Goal: Information Seeking & Learning: Learn about a topic

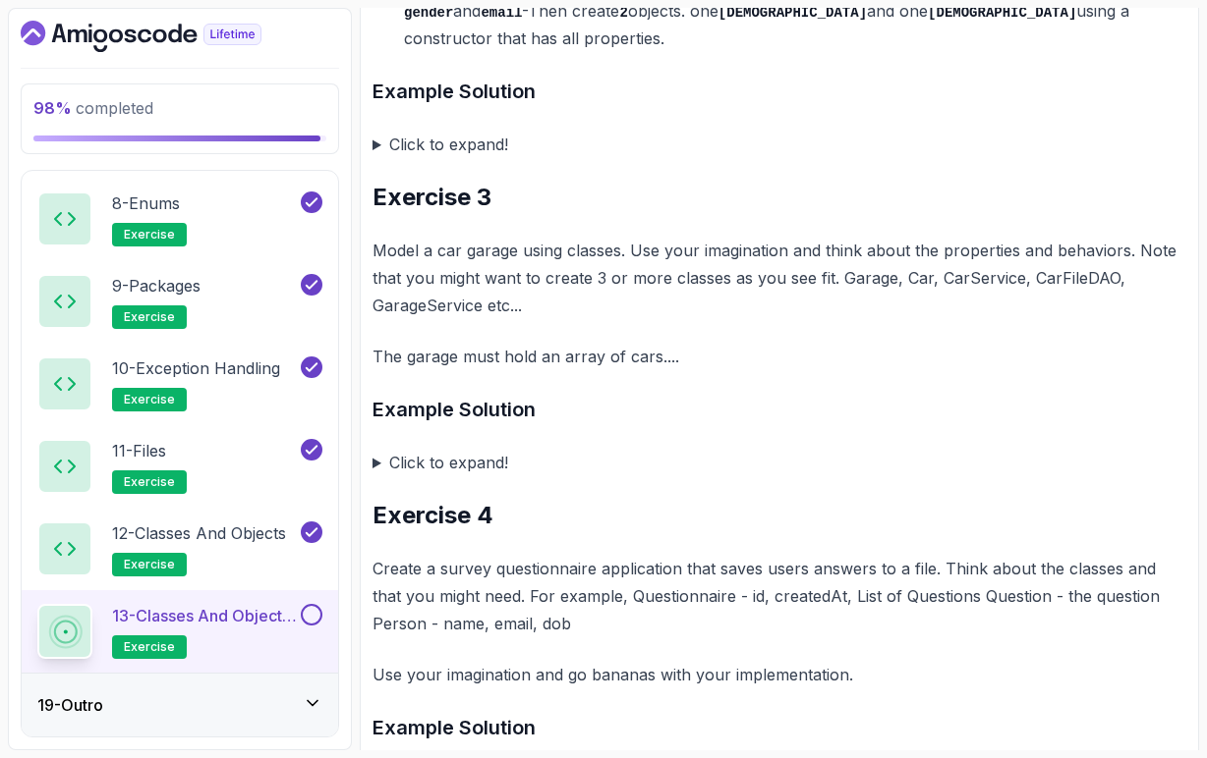
click at [789, 271] on p "Model a car garage using classes. Use your imagination and think about the prop…" at bounding box center [779, 278] width 814 height 83
click at [863, 273] on p "Model a car garage using classes. Use your imagination and think about the prop…" at bounding box center [779, 278] width 814 height 83
click at [906, 273] on p "Model a car garage using classes. Use your imagination and think about the prop…" at bounding box center [779, 278] width 814 height 83
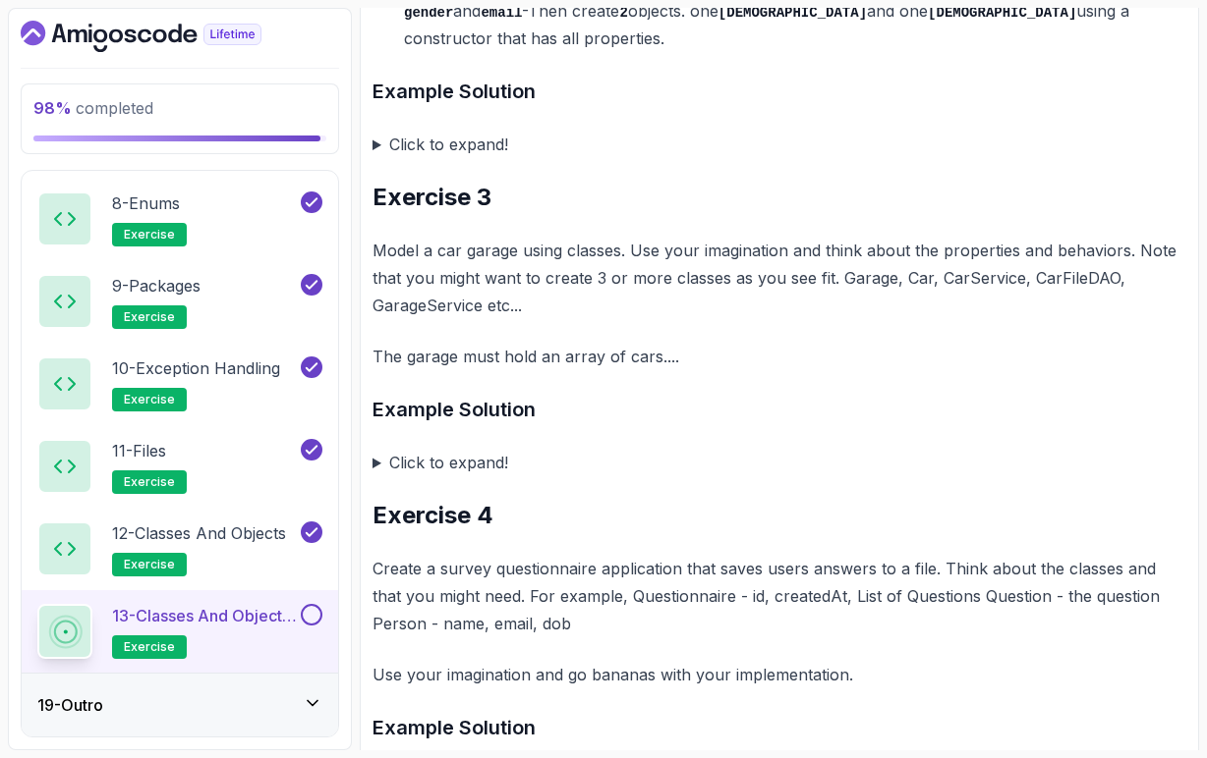
click at [910, 284] on p "Model a car garage using classes. Use your imagination and think about the prop…" at bounding box center [779, 278] width 814 height 83
click at [947, 266] on p "Model a car garage using classes. Use your imagination and think about the prop…" at bounding box center [779, 278] width 814 height 83
drag, startPoint x: 1029, startPoint y: 271, endPoint x: 1112, endPoint y: 279, distance: 83.9
click at [1112, 279] on p "Model a car garage using classes. Use your imagination and think about the prop…" at bounding box center [779, 278] width 814 height 83
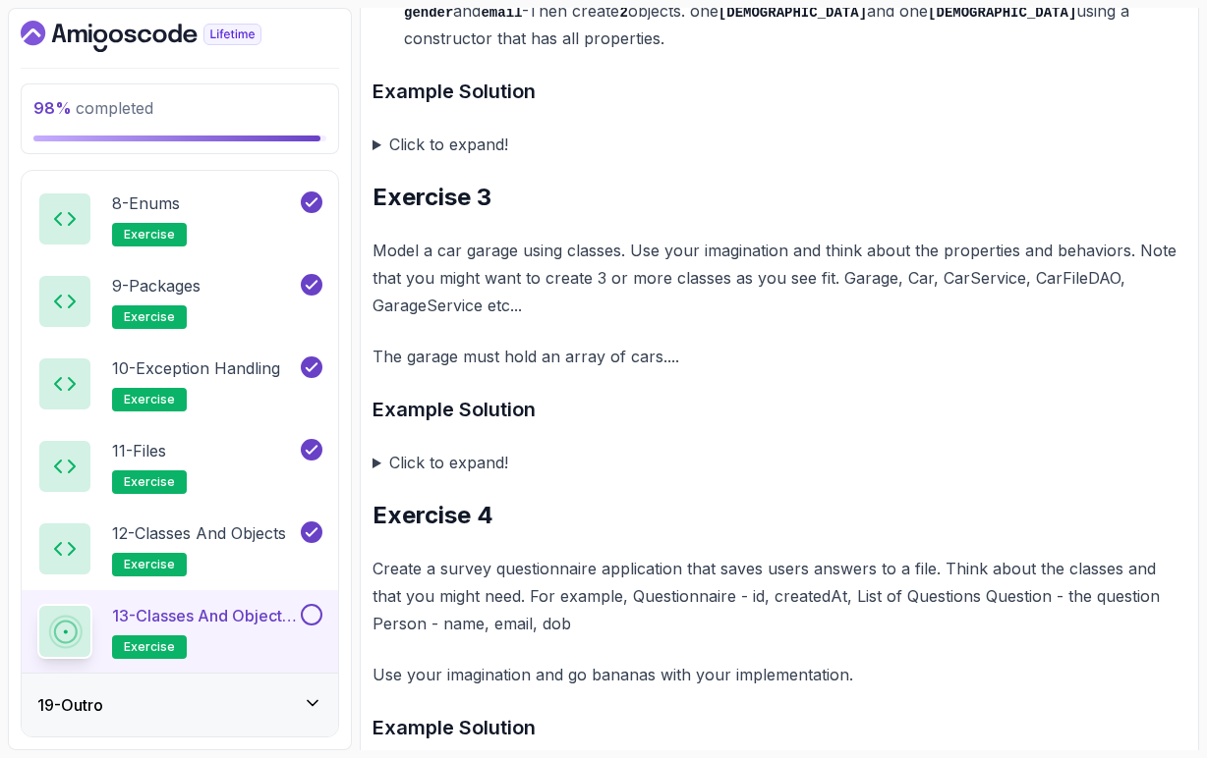
click at [1110, 309] on p "Model a car garage using classes. Use your imagination and think about the prop…" at bounding box center [779, 278] width 814 height 83
drag, startPoint x: 522, startPoint y: 301, endPoint x: 449, endPoint y: 323, distance: 76.1
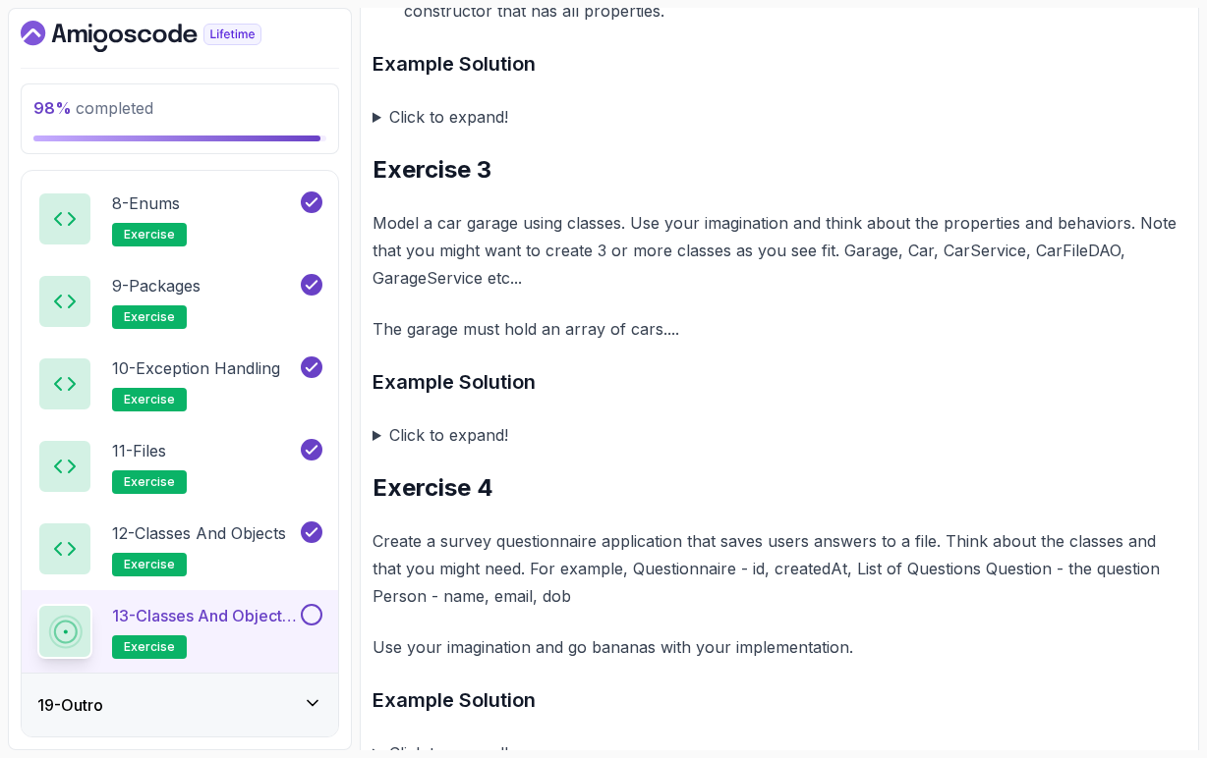
scroll to position [1409, 0]
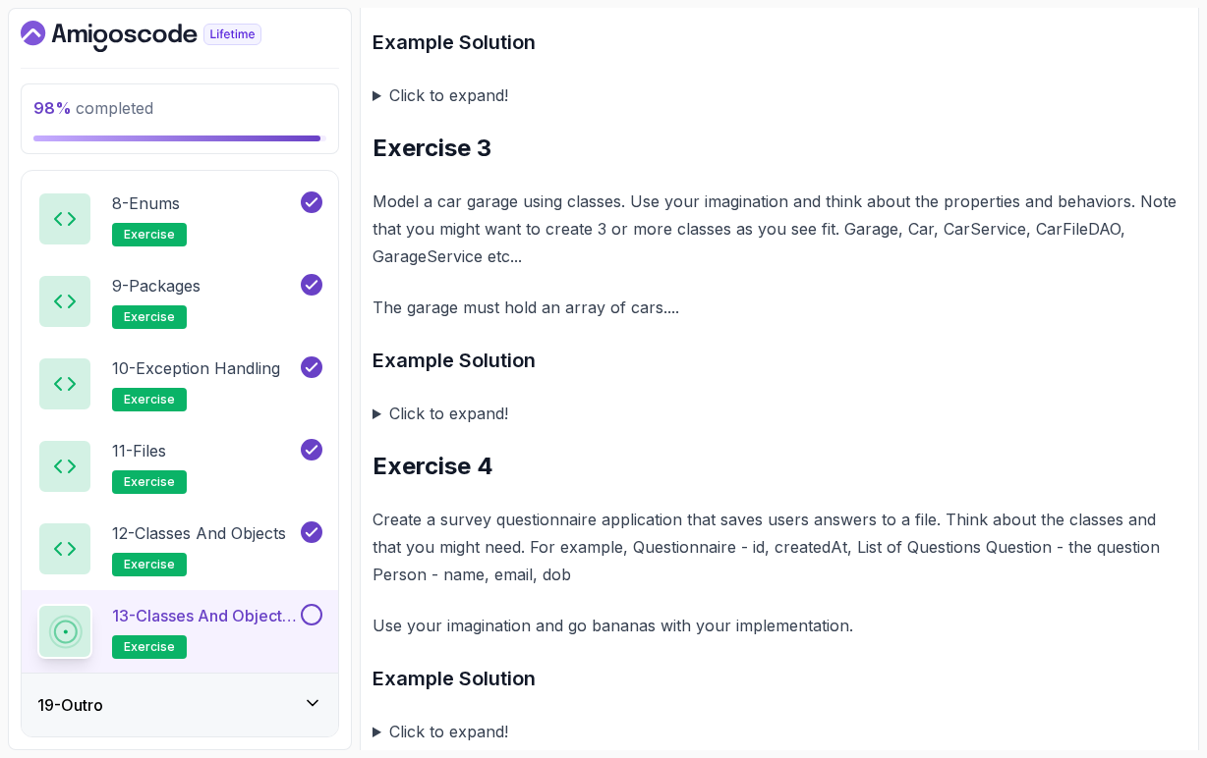
click at [375, 410] on summary "Click to expand!" at bounding box center [779, 414] width 814 height 28
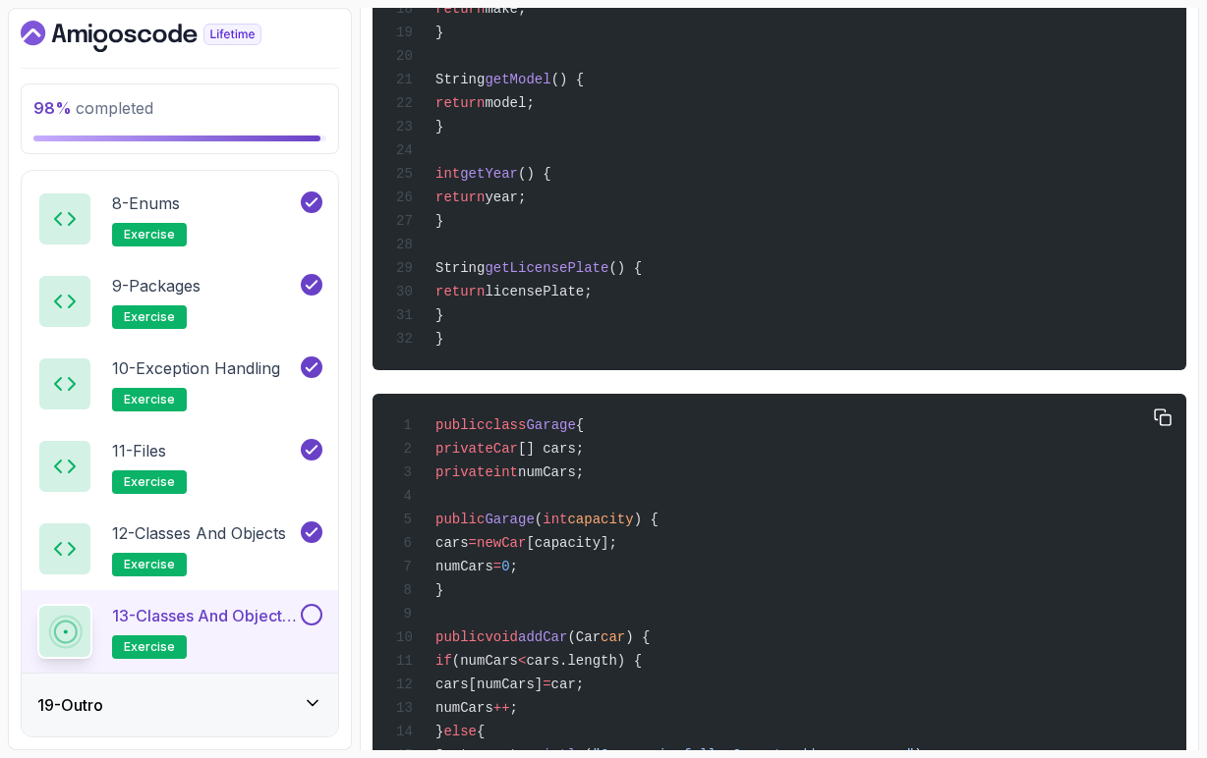
scroll to position [2291, 0]
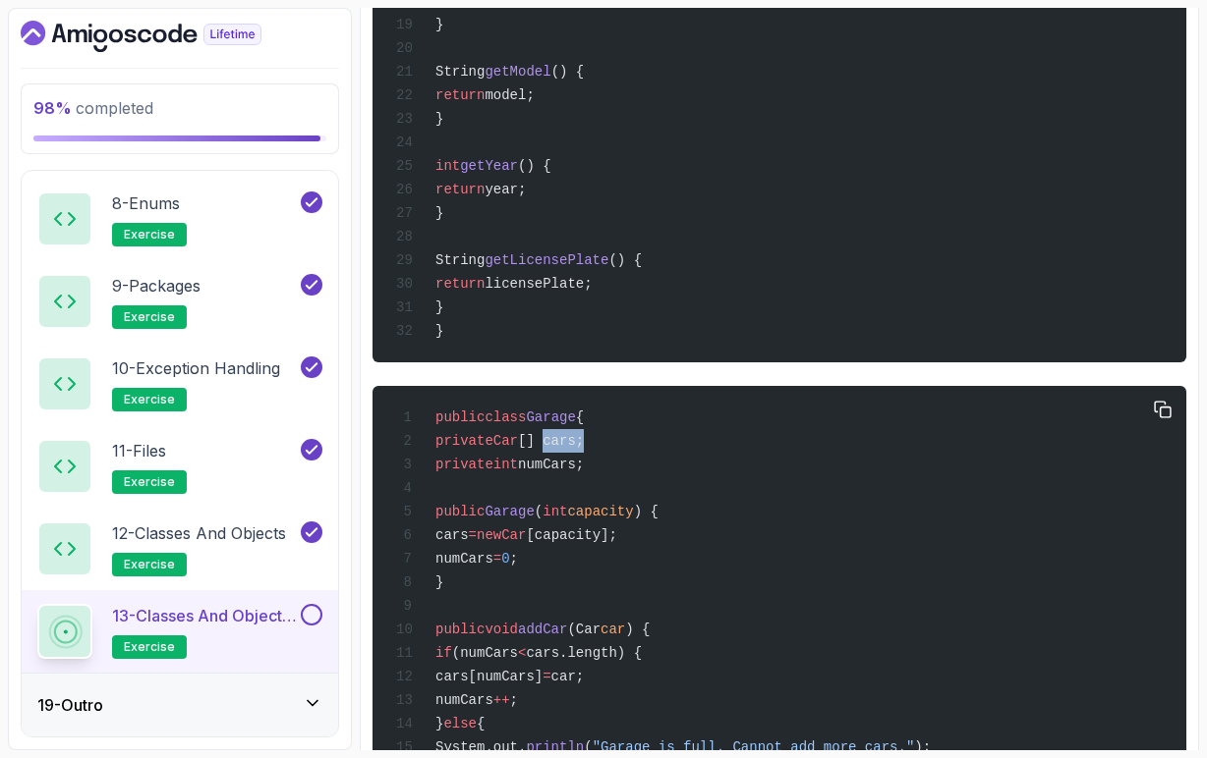
drag, startPoint x: 590, startPoint y: 469, endPoint x: 629, endPoint y: 468, distance: 39.3
click at [584, 449] on span "[] cars;" at bounding box center [551, 441] width 66 height 16
click at [584, 473] on span "numCars;" at bounding box center [551, 465] width 66 height 16
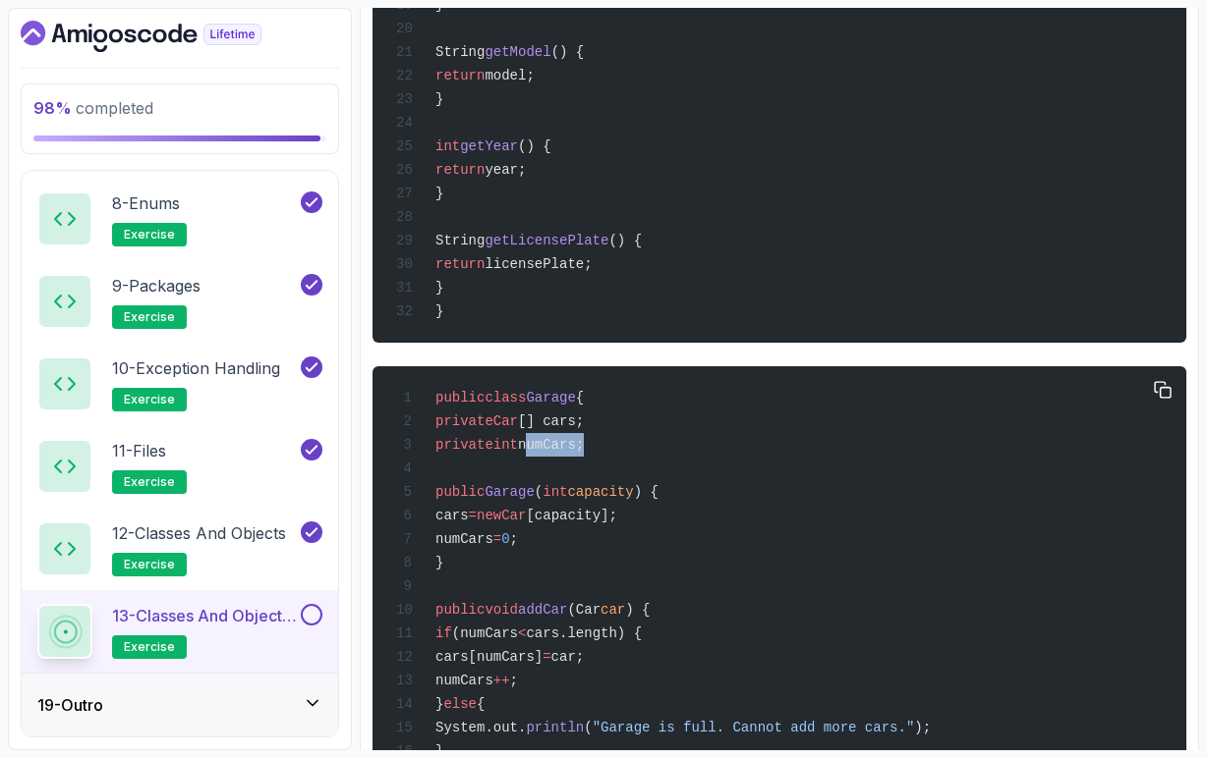
scroll to position [2314, 0]
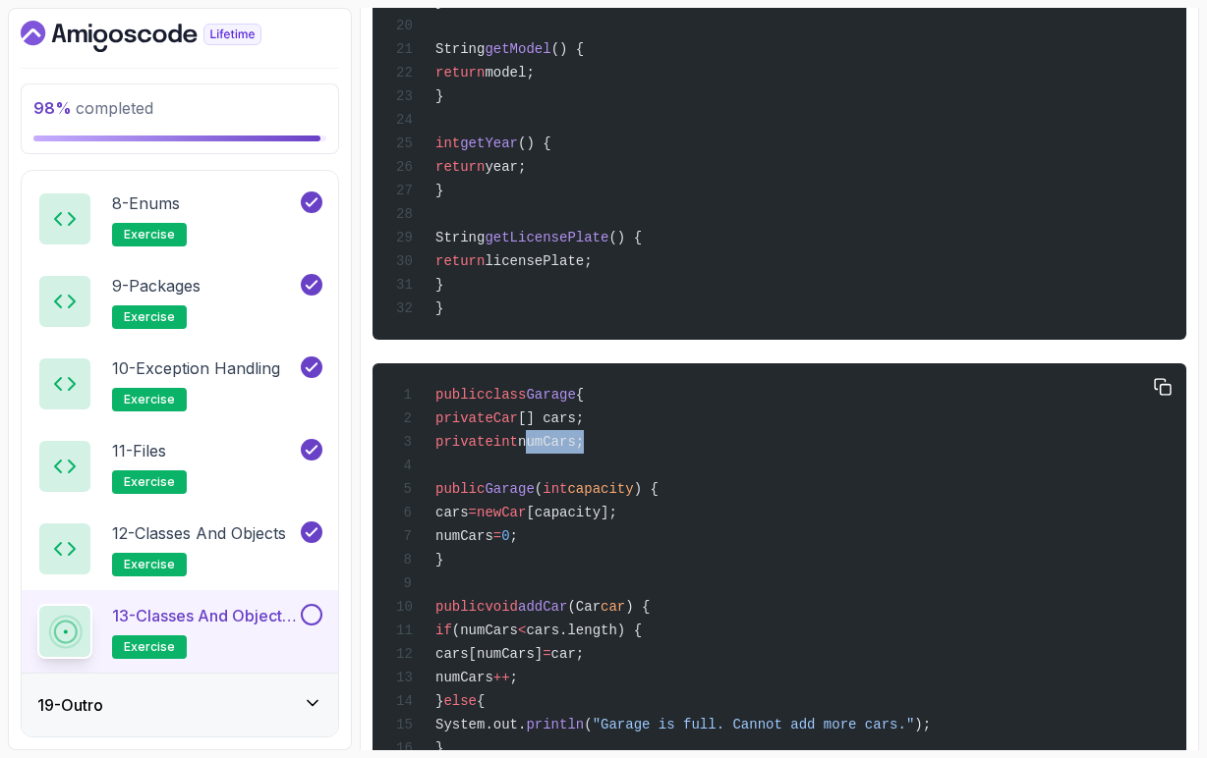
drag, startPoint x: 544, startPoint y: 588, endPoint x: 471, endPoint y: 527, distance: 95.6
click at [633, 497] on span "capacity" at bounding box center [600, 489] width 66 height 16
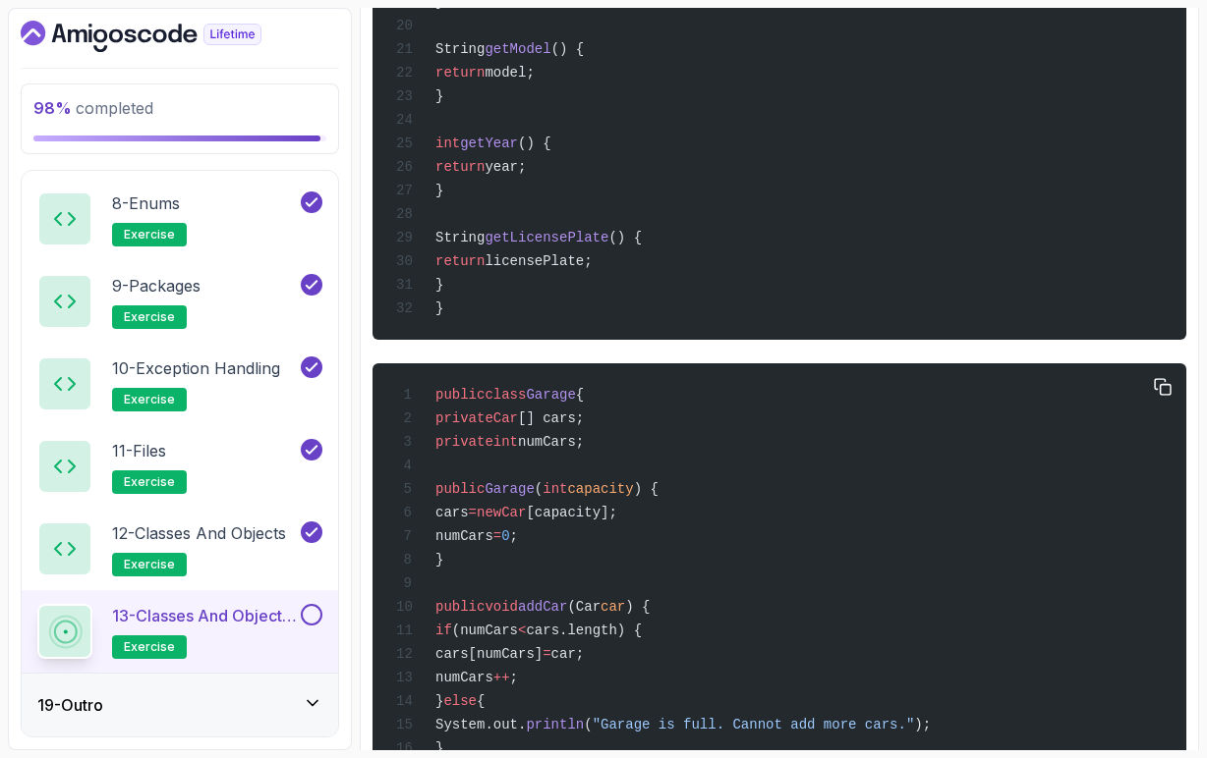
click at [616, 521] on span "[capacity];" at bounding box center [571, 513] width 90 height 16
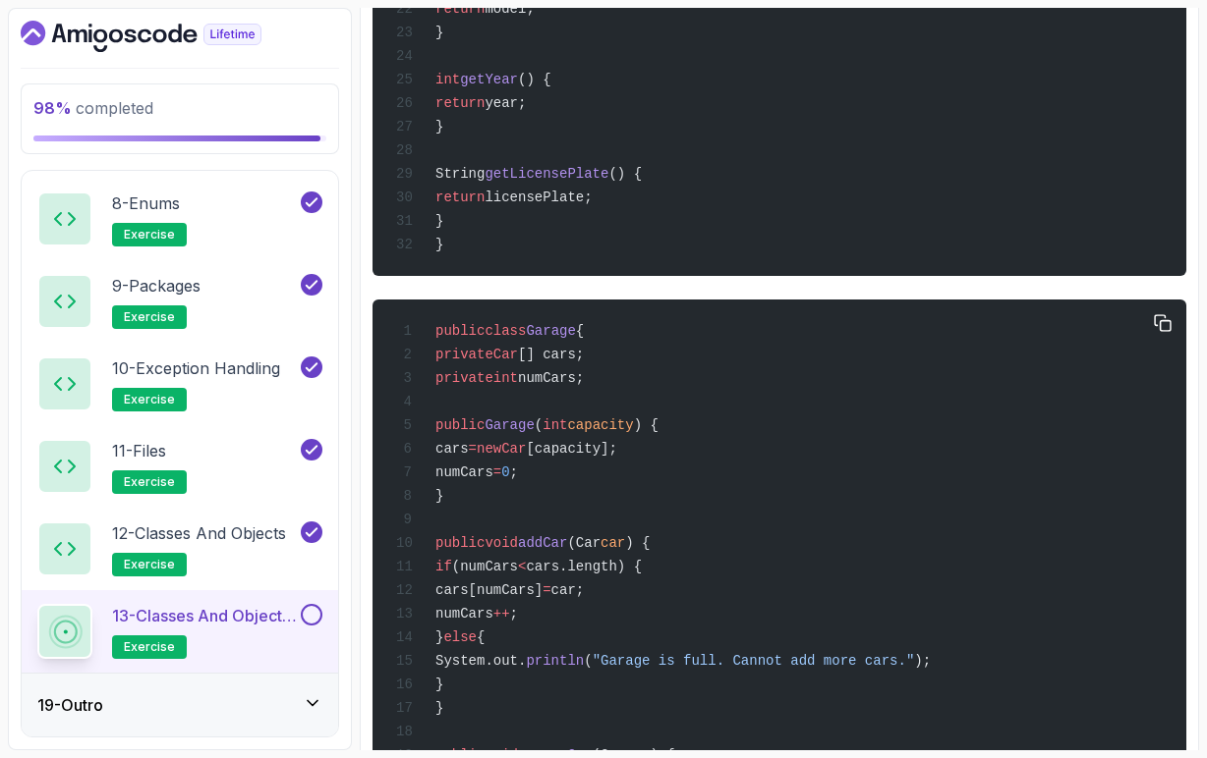
scroll to position [2385, 0]
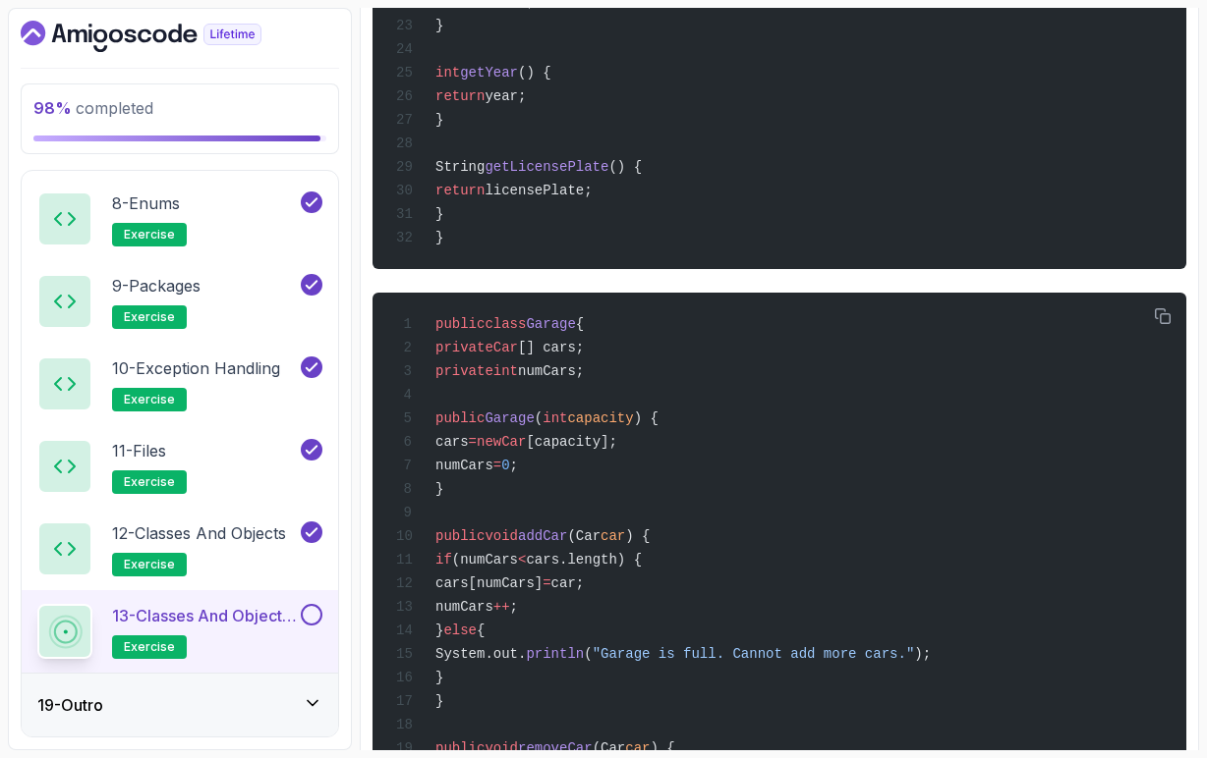
click at [316, 708] on icon at bounding box center [313, 704] width 20 height 20
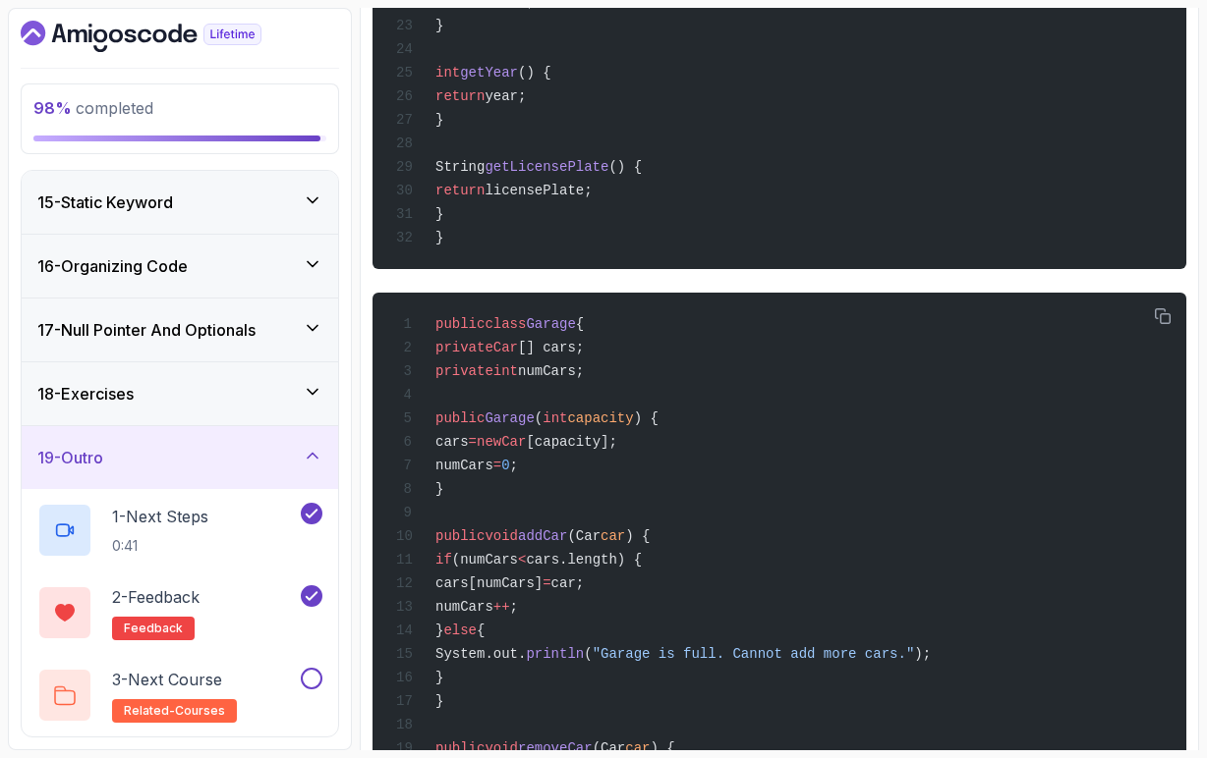
scroll to position [0, 0]
click at [310, 455] on icon at bounding box center [313, 456] width 10 height 5
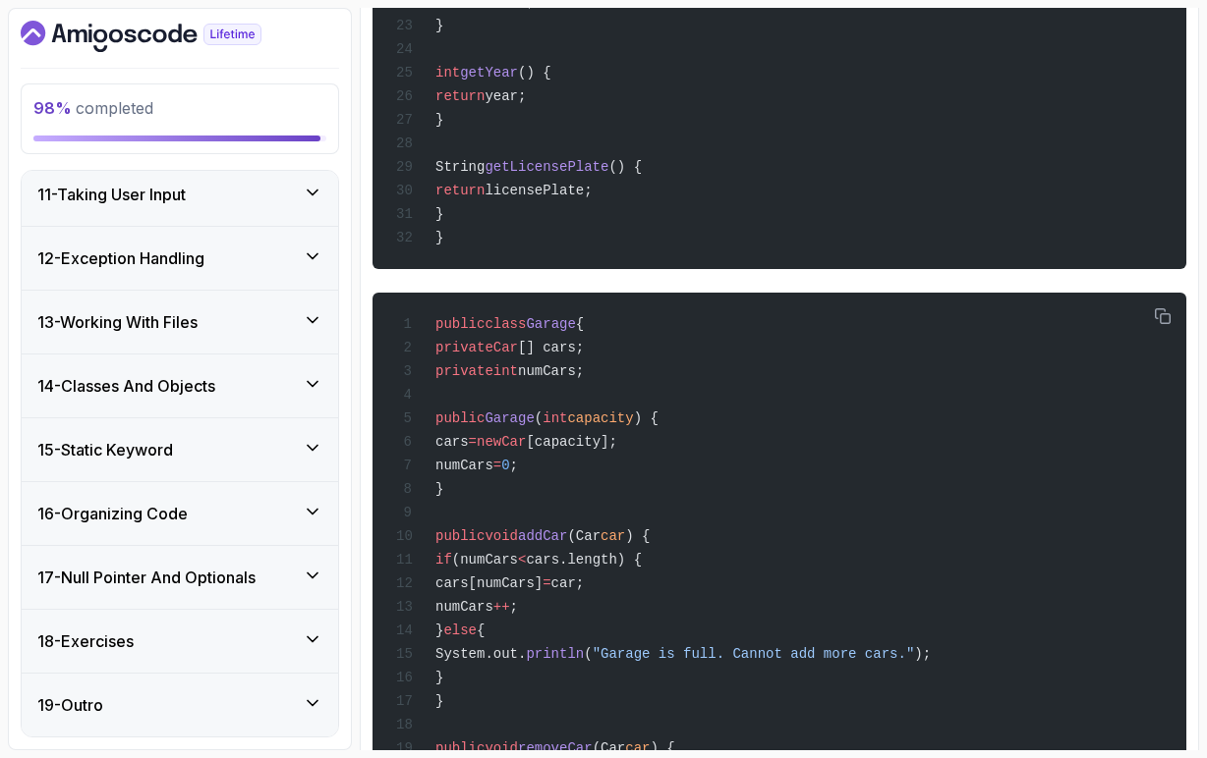
scroll to position [646, 0]
click at [309, 704] on icon at bounding box center [313, 704] width 20 height 20
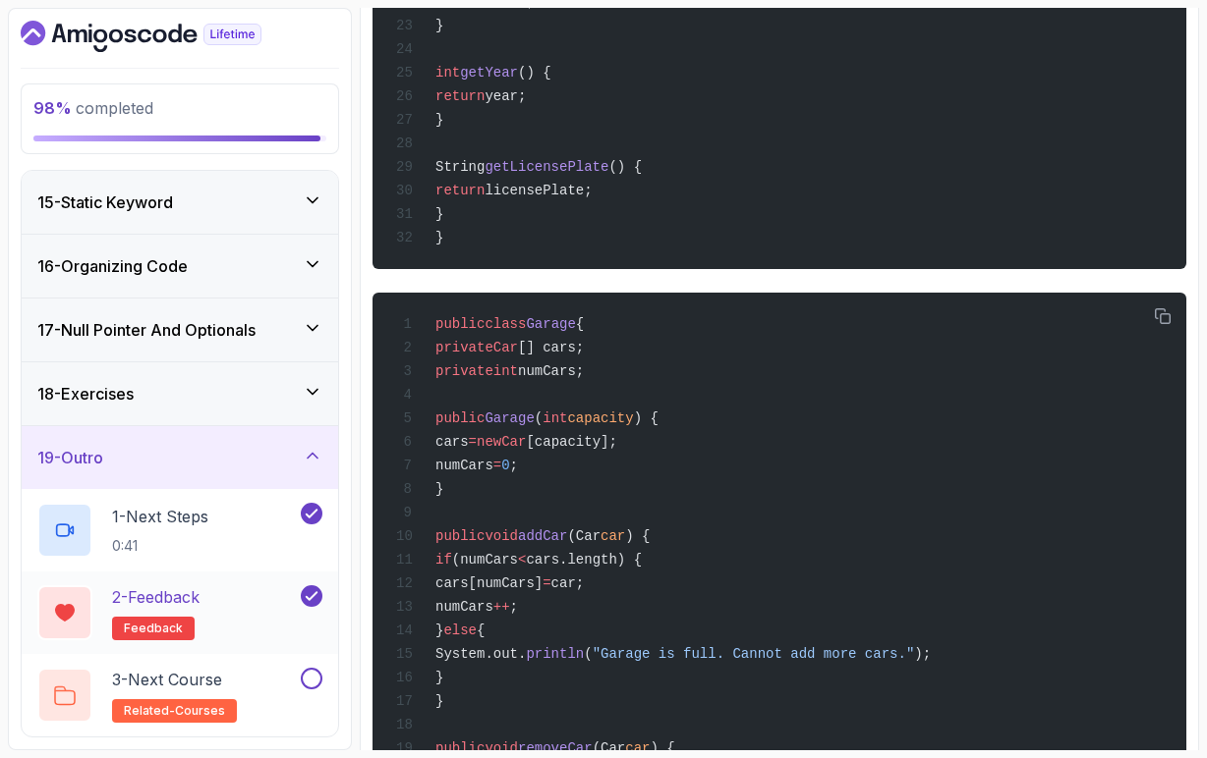
scroll to position [894, 0]
click at [222, 691] on p "3 - Next Course" at bounding box center [167, 680] width 110 height 24
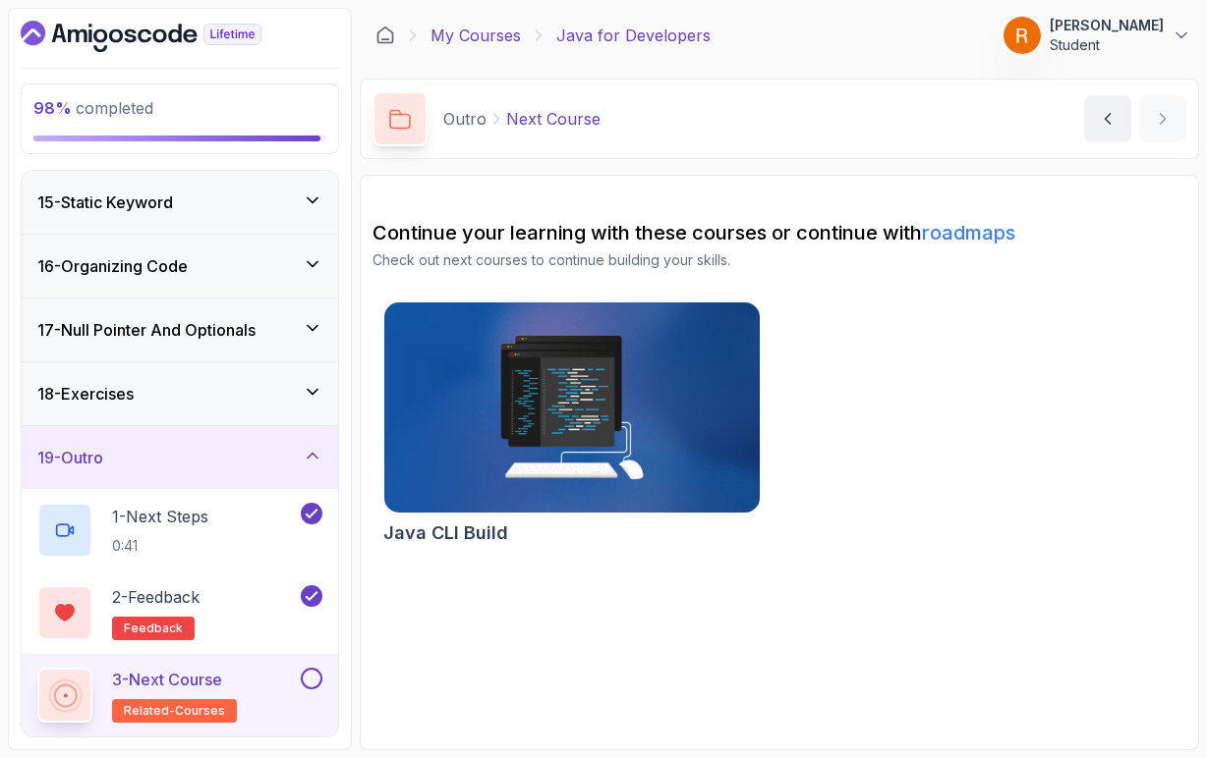
click at [492, 35] on link "My Courses" at bounding box center [475, 36] width 90 height 24
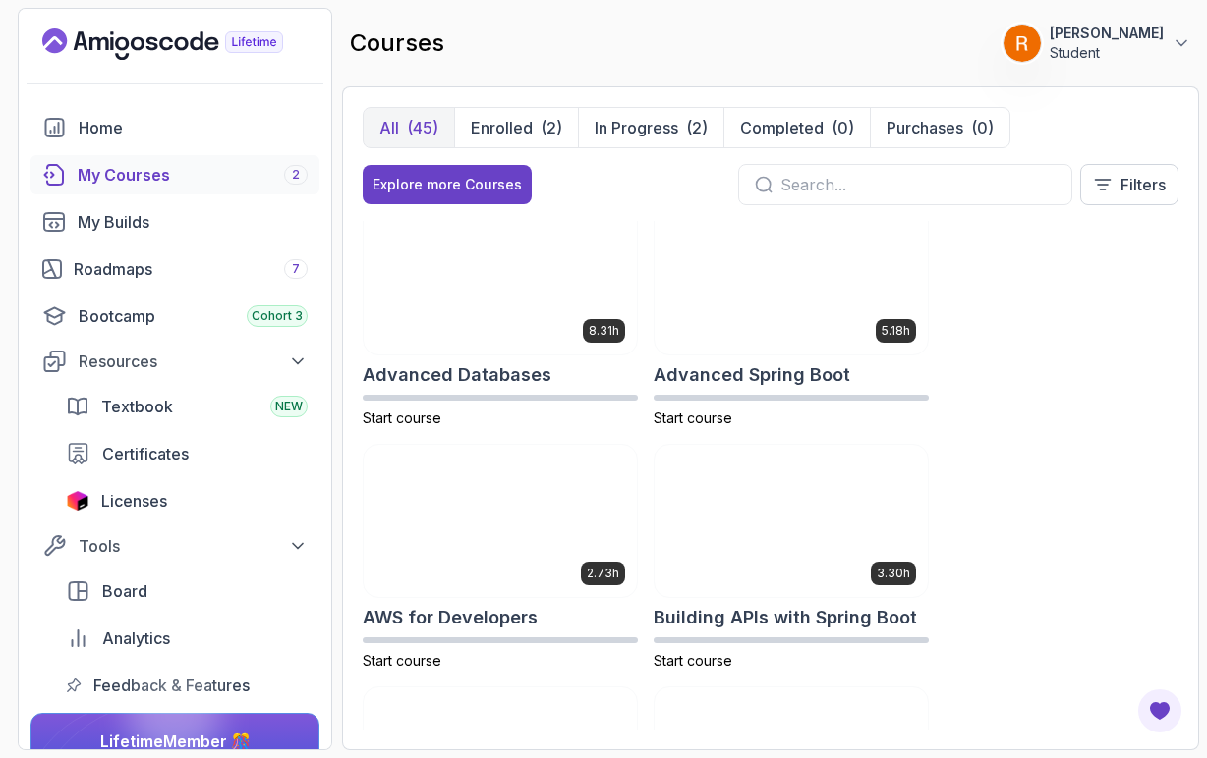
scroll to position [18, 0]
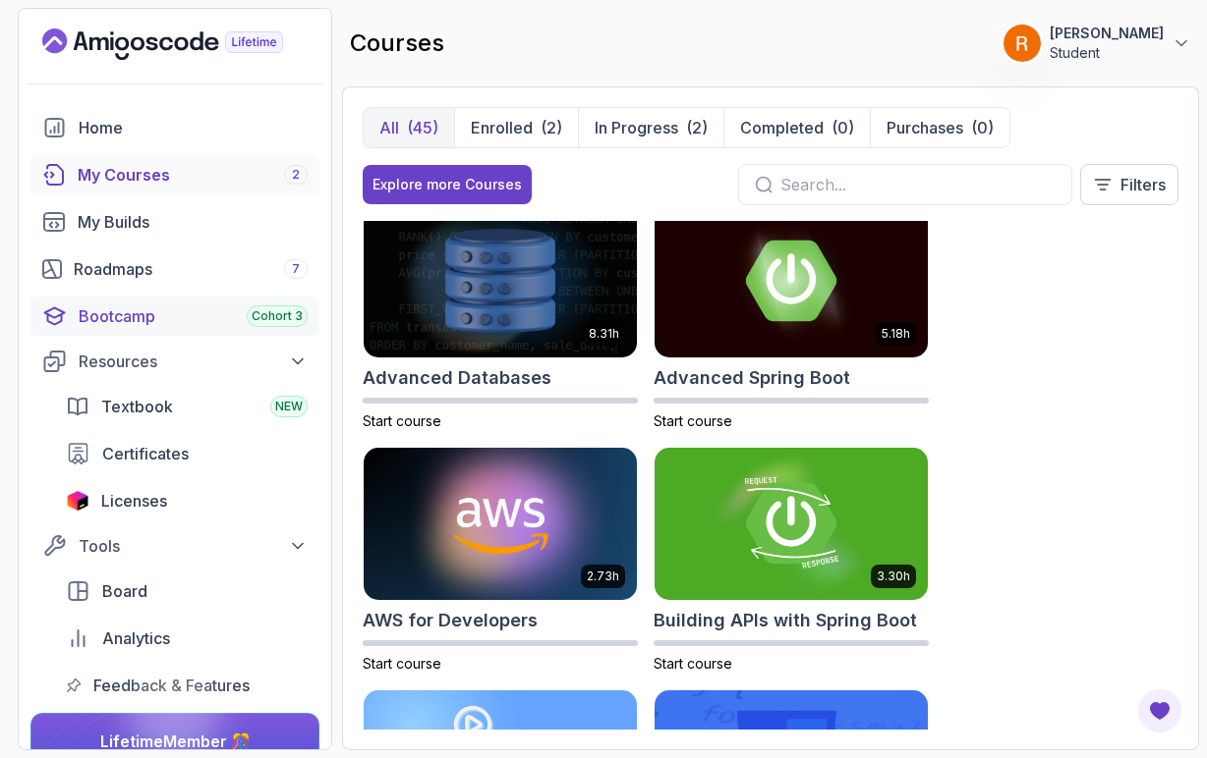
click at [191, 312] on div "Bootcamp Cohort 3" at bounding box center [193, 317] width 229 height 24
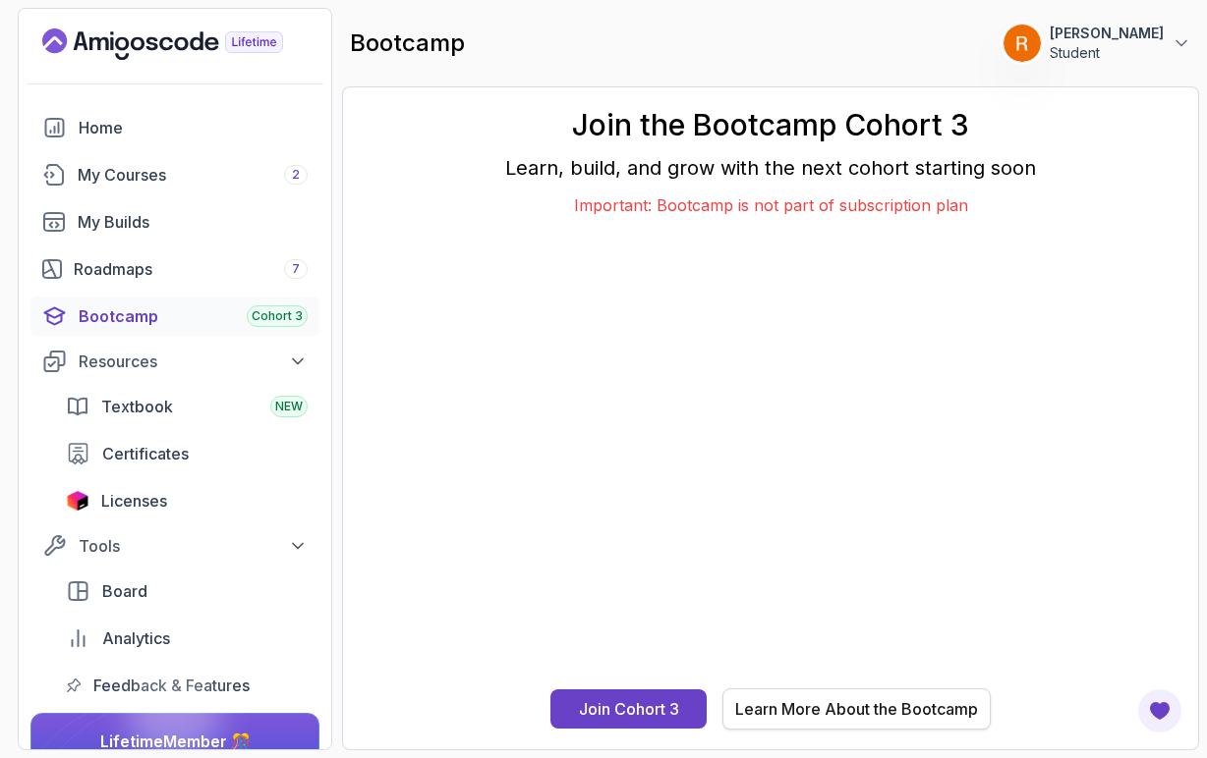
click at [848, 709] on div "Learn More About the Bootcamp" at bounding box center [856, 710] width 243 height 24
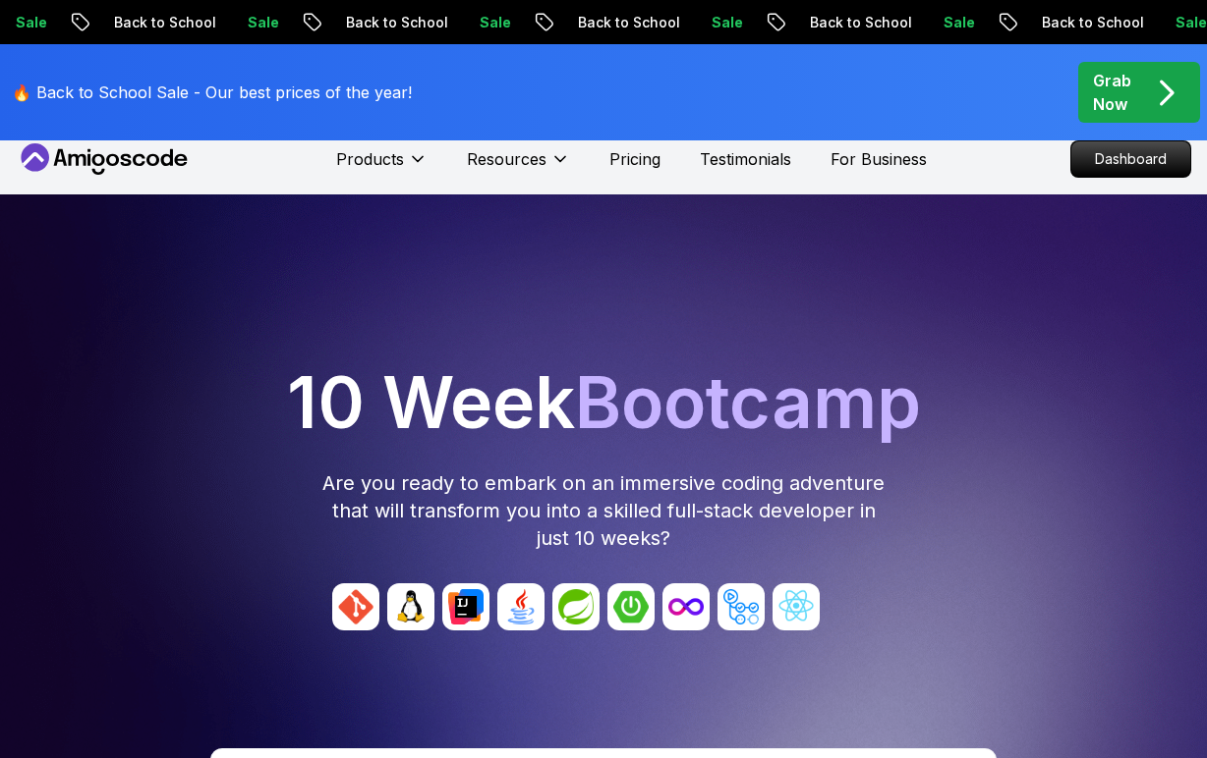
scroll to position [22, 0]
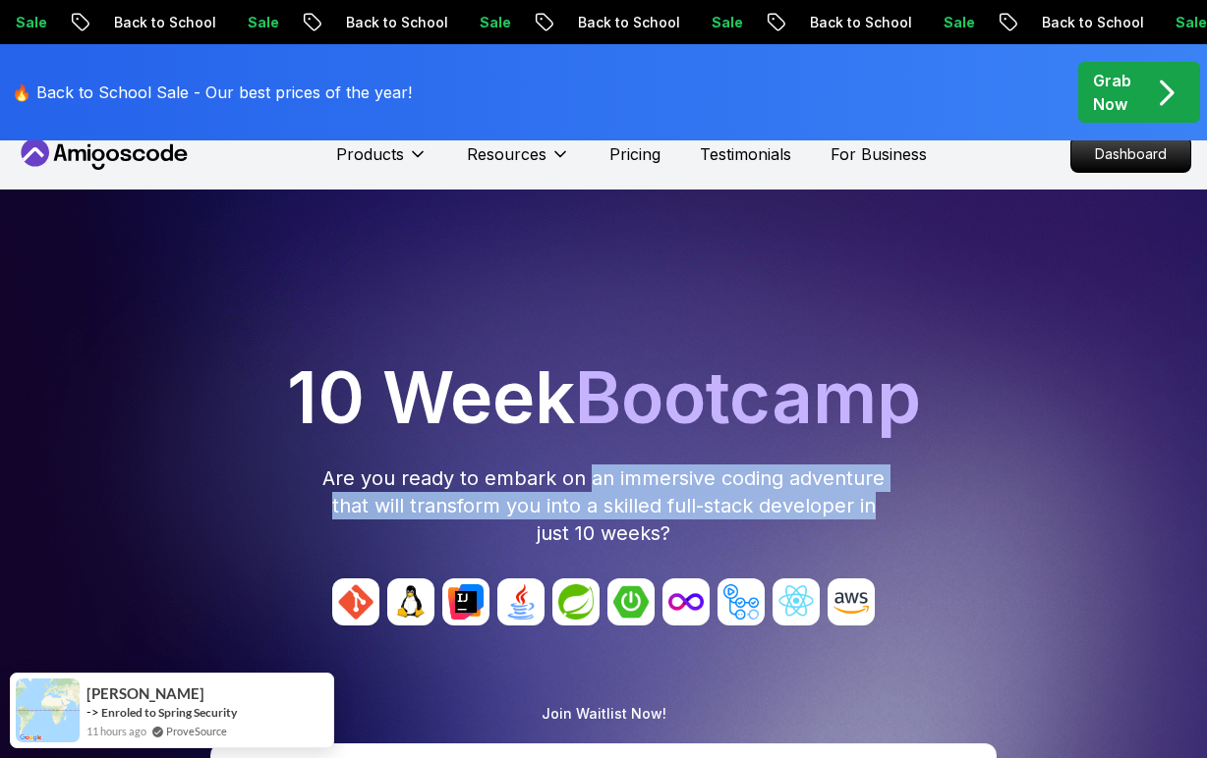
drag, startPoint x: 594, startPoint y: 482, endPoint x: 875, endPoint y: 495, distance: 281.3
click at [875, 495] on p "Are you ready to embark on an immersive coding adventure that will transform yo…" at bounding box center [603, 506] width 566 height 83
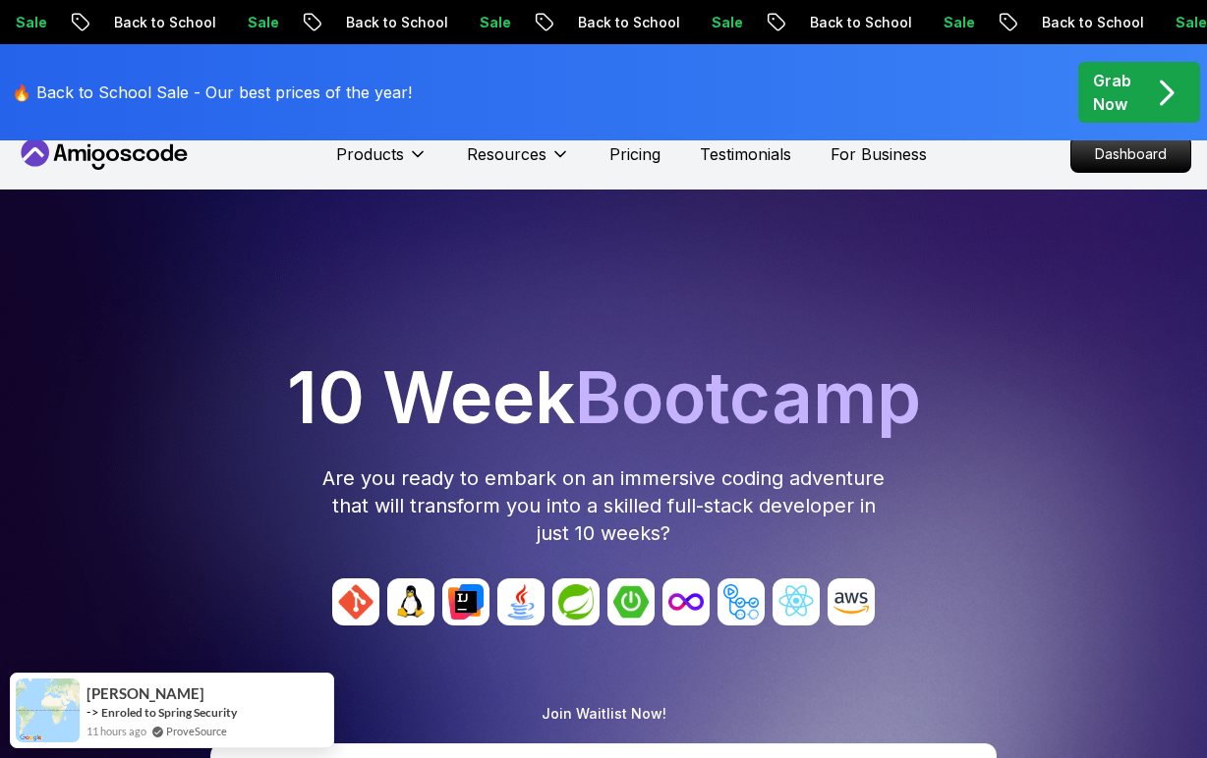
click at [814, 539] on p "Are you ready to embark on an immersive coding adventure that will transform yo…" at bounding box center [603, 506] width 566 height 83
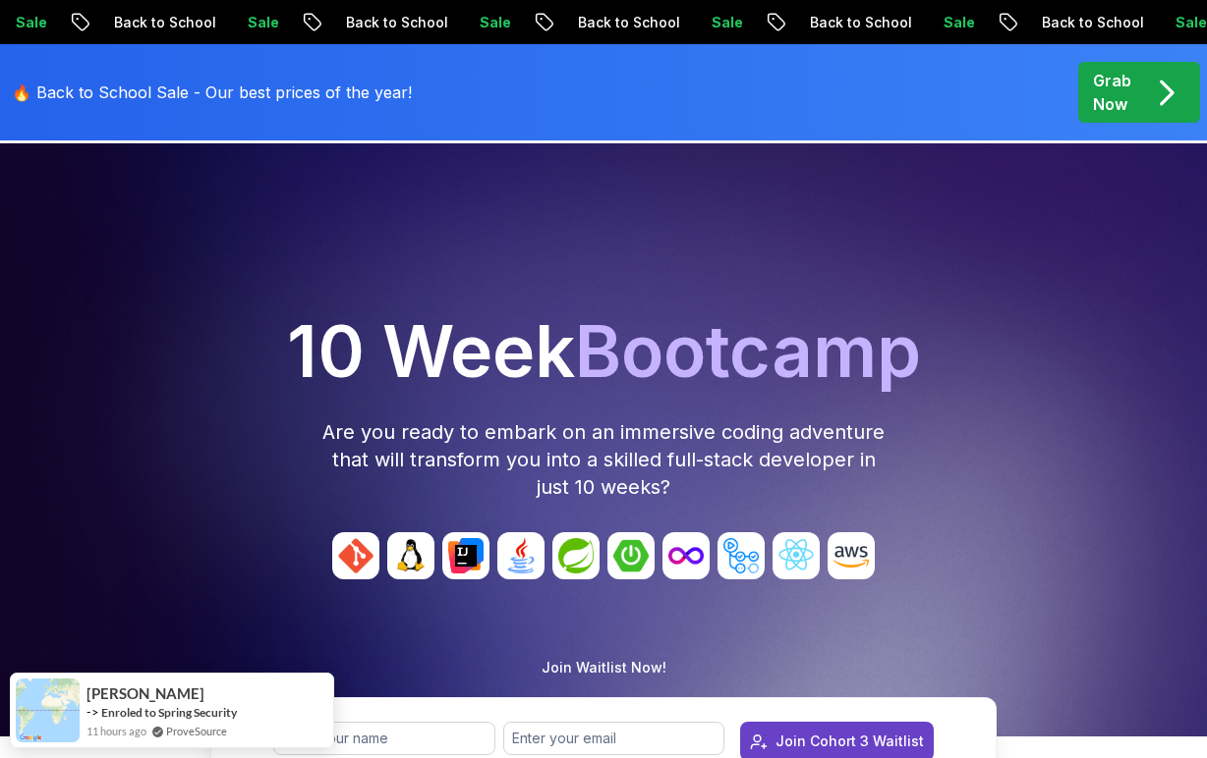
scroll to position [75, 0]
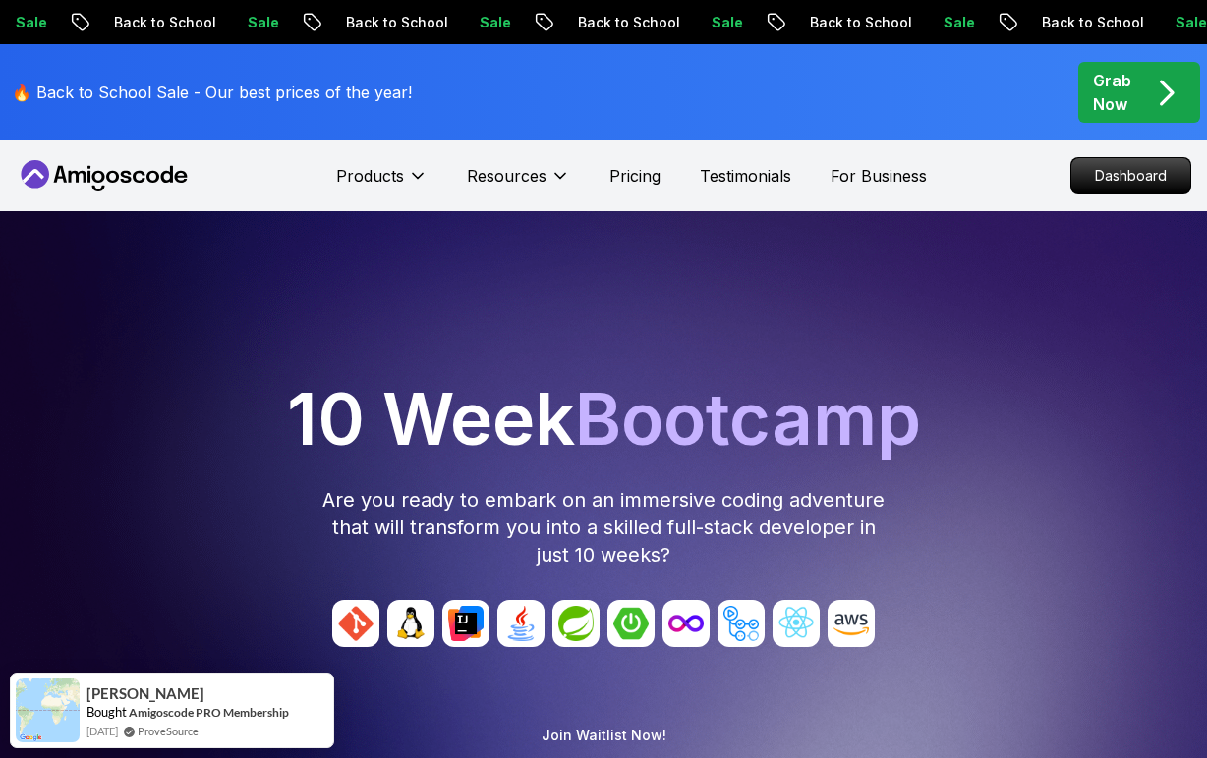
scroll to position [0, 0]
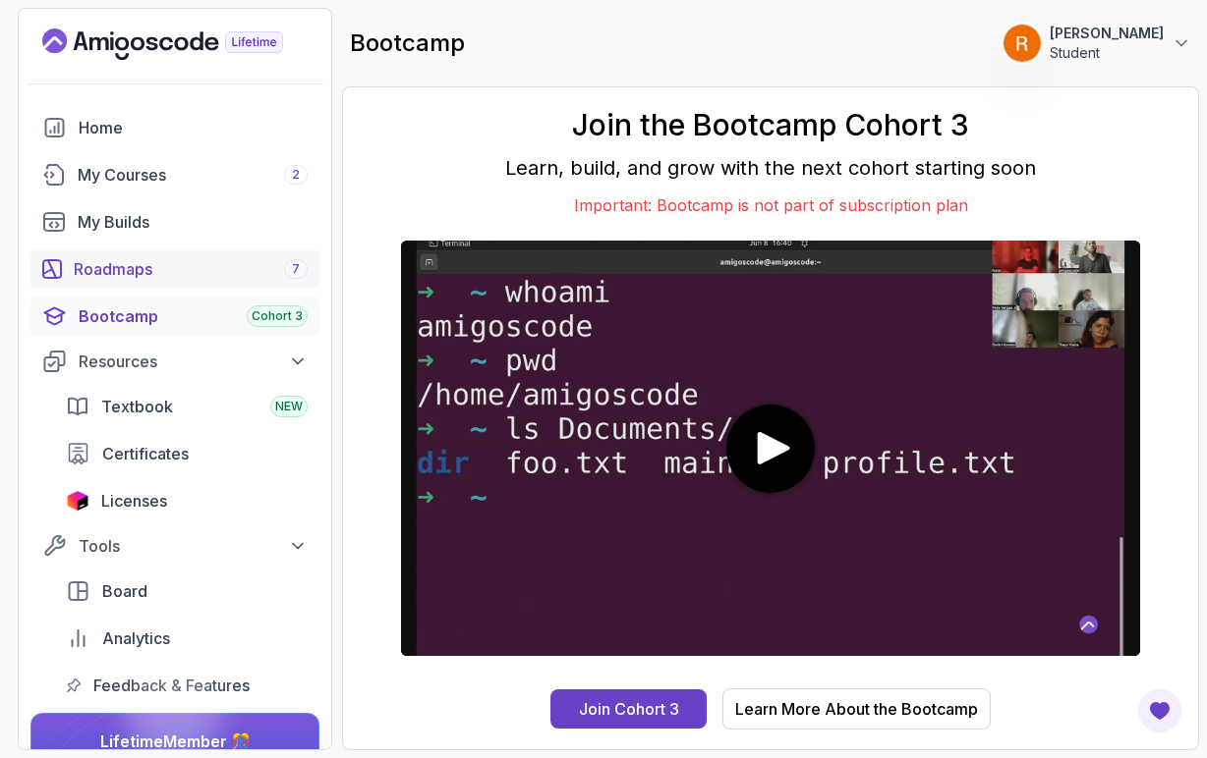
click at [168, 269] on div "Roadmaps 7" at bounding box center [191, 269] width 234 height 24
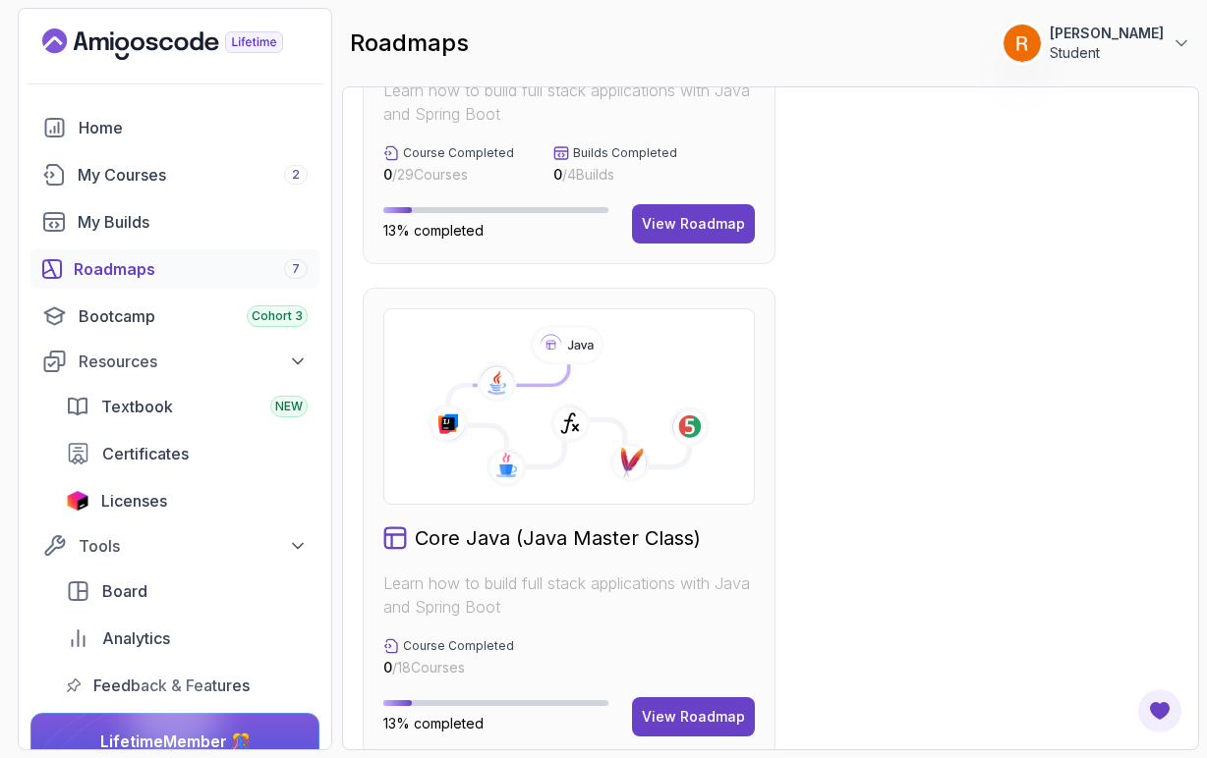
scroll to position [972, 0]
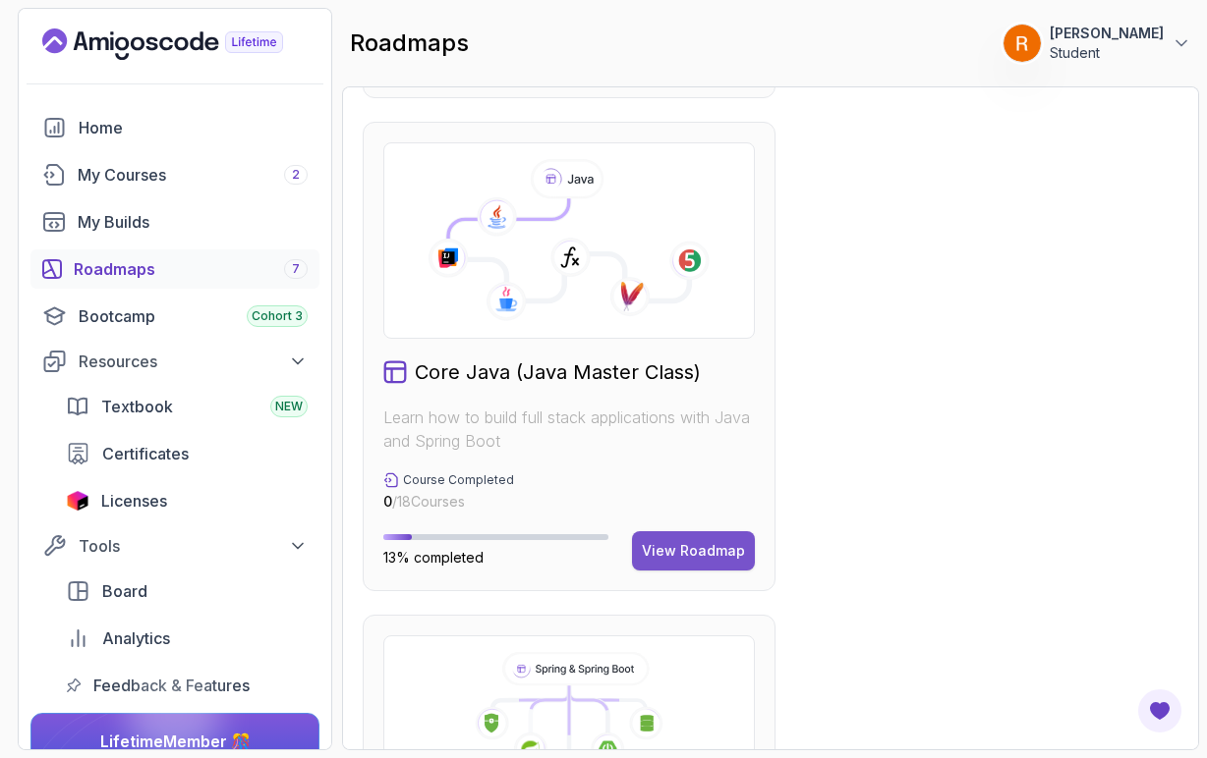
click at [668, 563] on button "View Roadmap" at bounding box center [693, 551] width 123 height 39
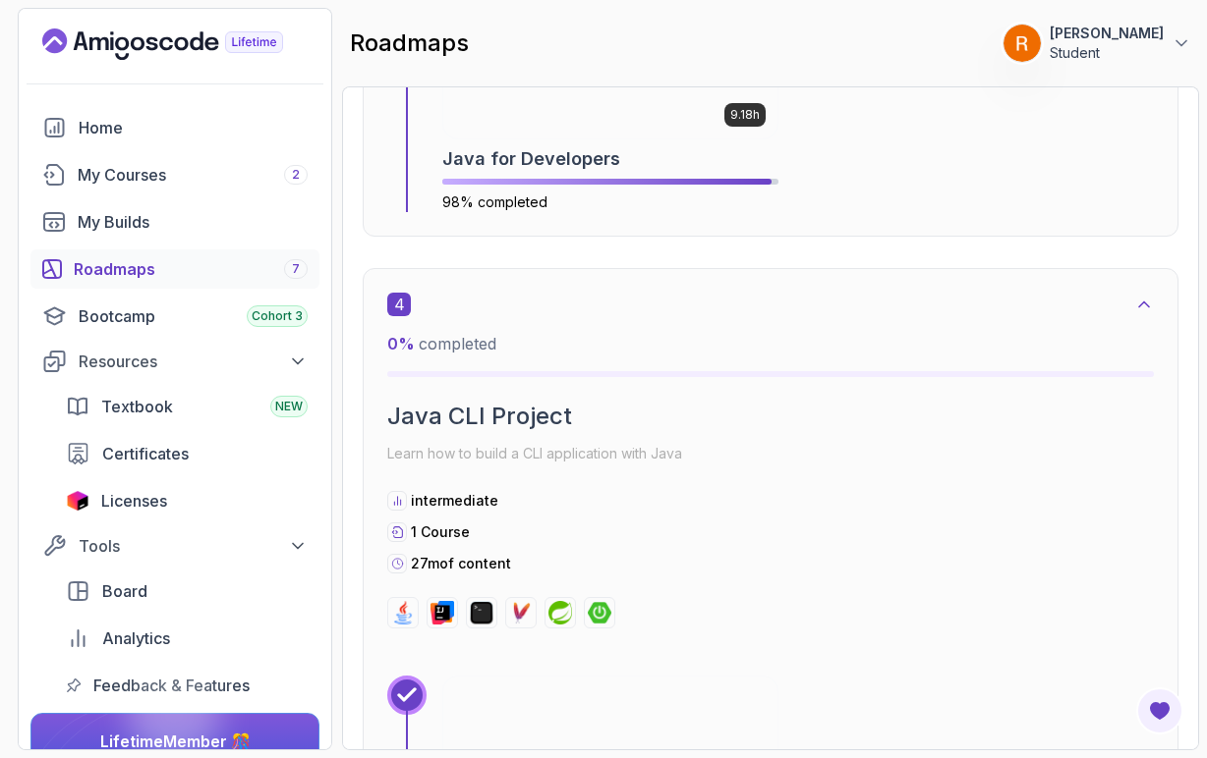
scroll to position [2545, 0]
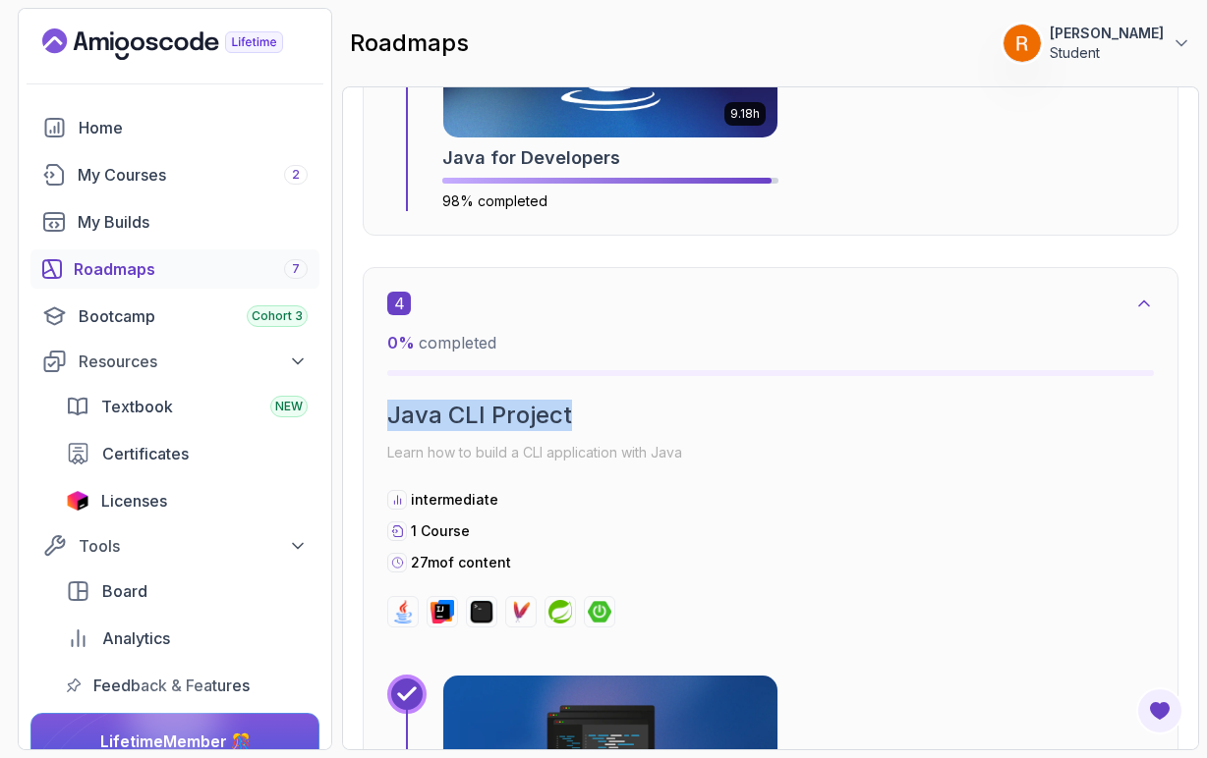
drag, startPoint x: 391, startPoint y: 419, endPoint x: 565, endPoint y: 420, distance: 173.9
click at [566, 421] on h2 "Java CLI Project" at bounding box center [770, 415] width 766 height 31
click at [589, 421] on h2 "Java CLI Project" at bounding box center [770, 415] width 766 height 31
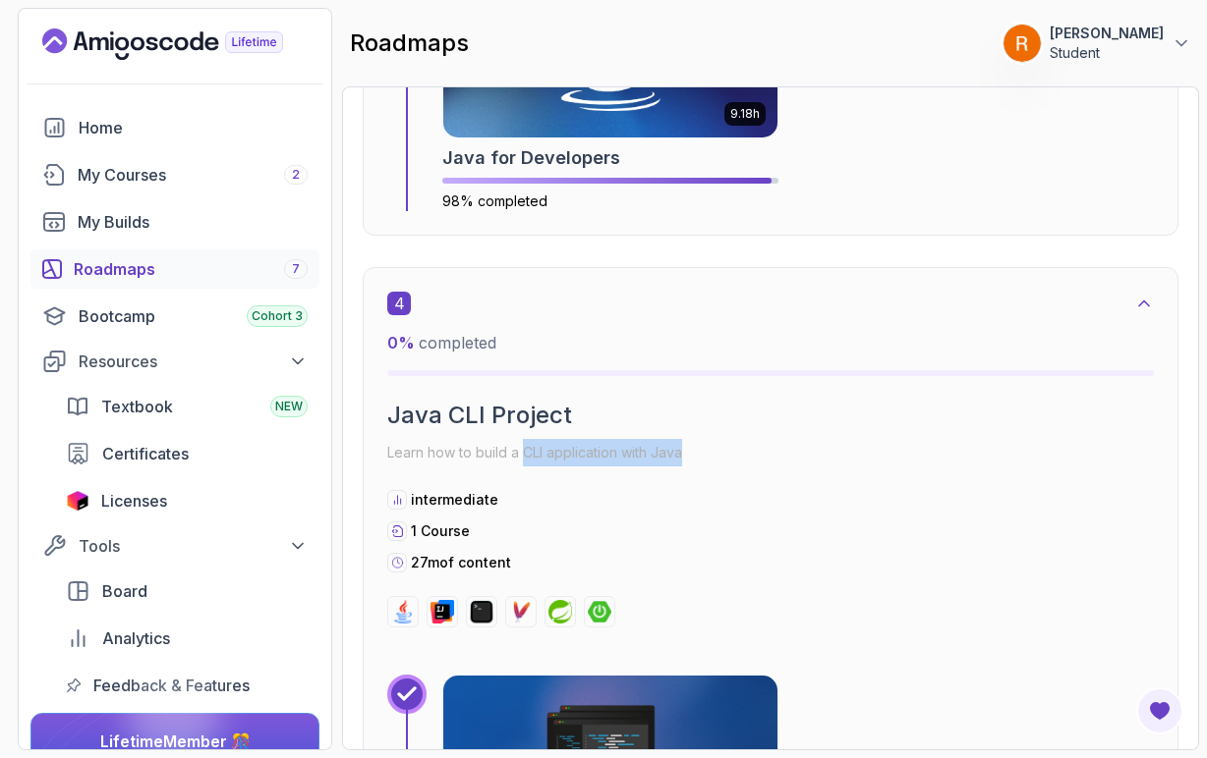
drag, startPoint x: 523, startPoint y: 460, endPoint x: 690, endPoint y: 457, distance: 167.1
click at [690, 457] on p "Learn how to build a CLI application with Java" at bounding box center [770, 453] width 766 height 28
click at [705, 466] on p "Learn how to build a CLI application with Java" at bounding box center [770, 453] width 766 height 28
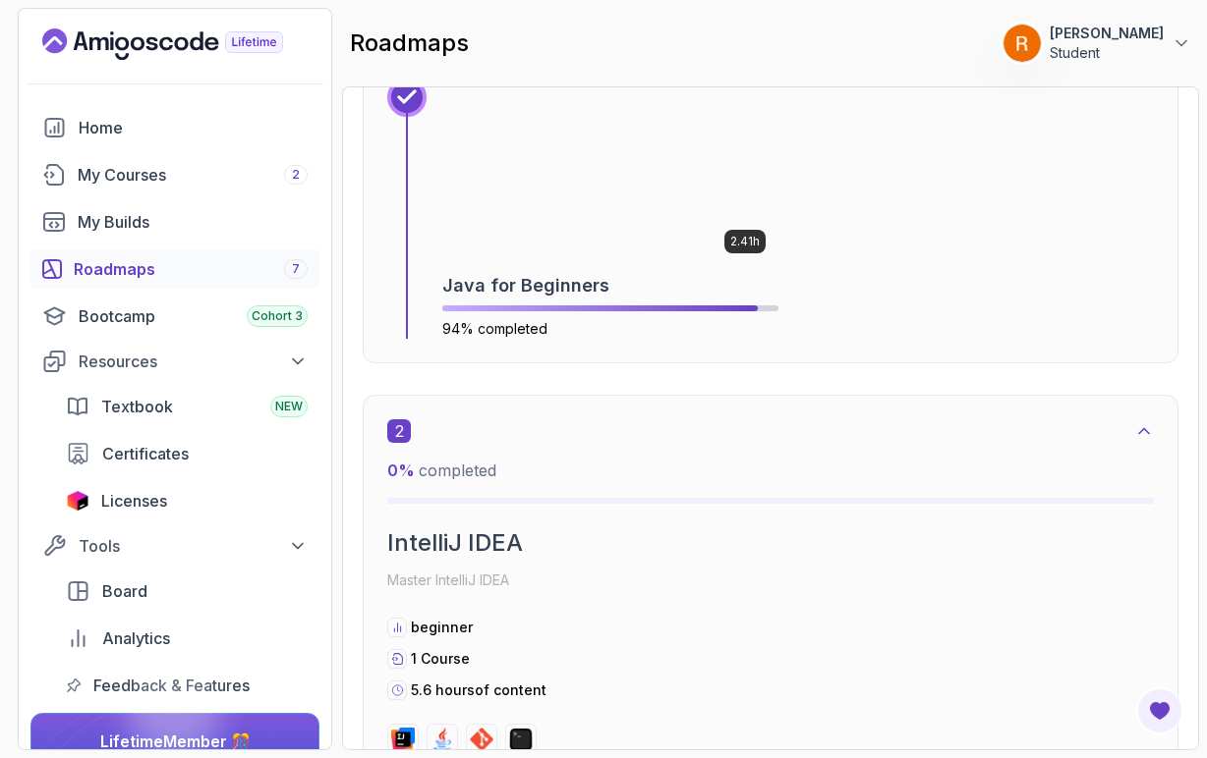
scroll to position [979, 0]
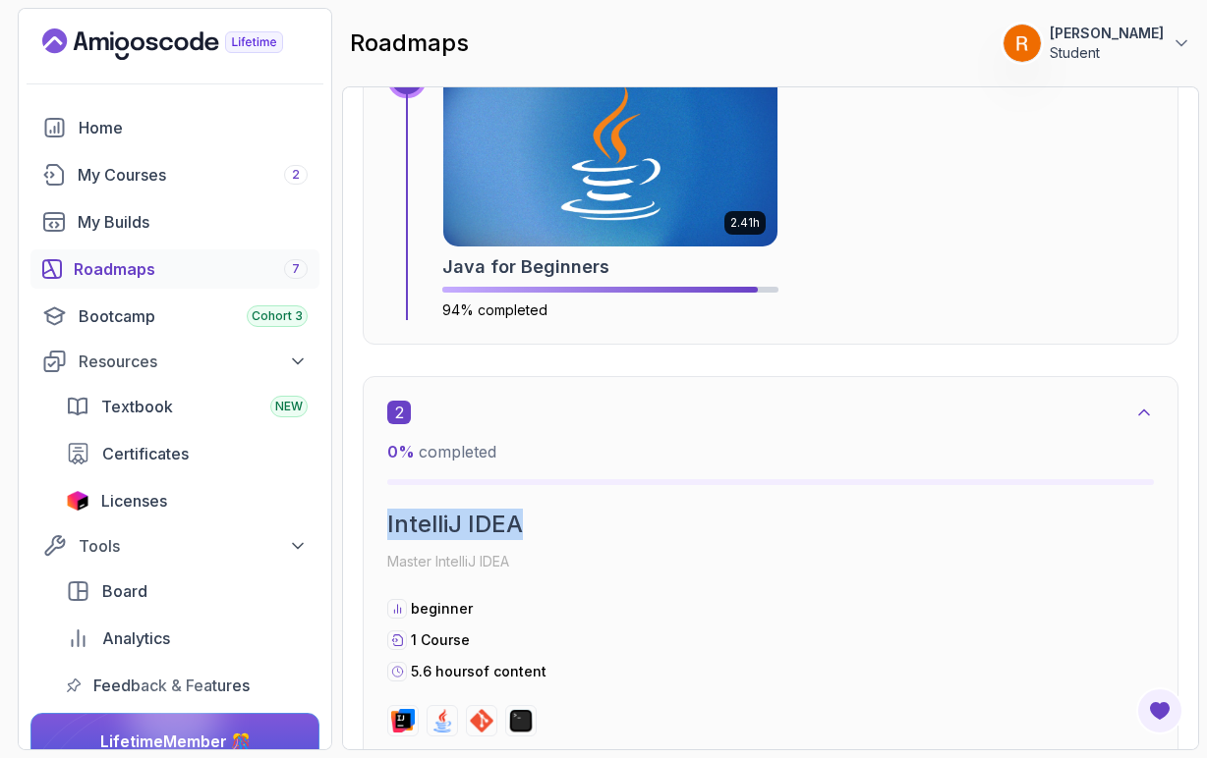
drag, startPoint x: 380, startPoint y: 522, endPoint x: 520, endPoint y: 527, distance: 139.6
click at [520, 527] on div "2 0 % completed IntelliJ IDEA Master IntelliJ IDEA beginner 1 Course 5.6 hours …" at bounding box center [770, 726] width 815 height 700
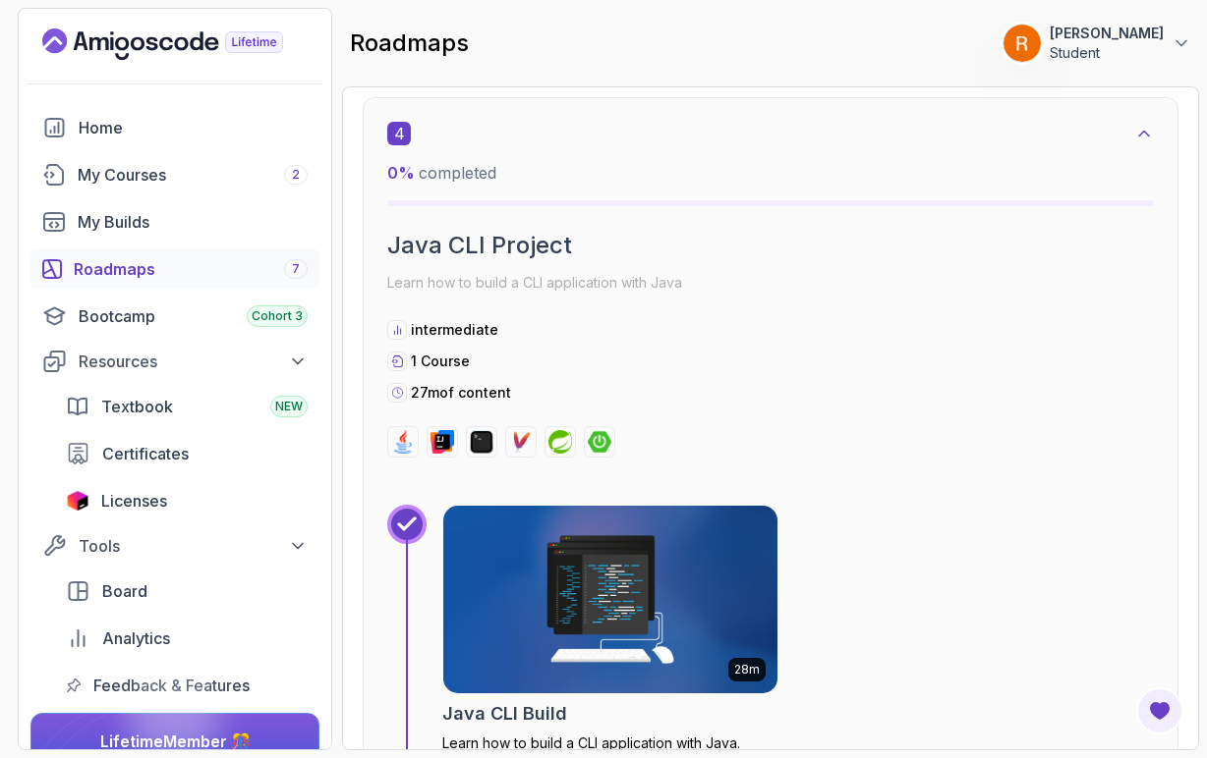
scroll to position [2717, 0]
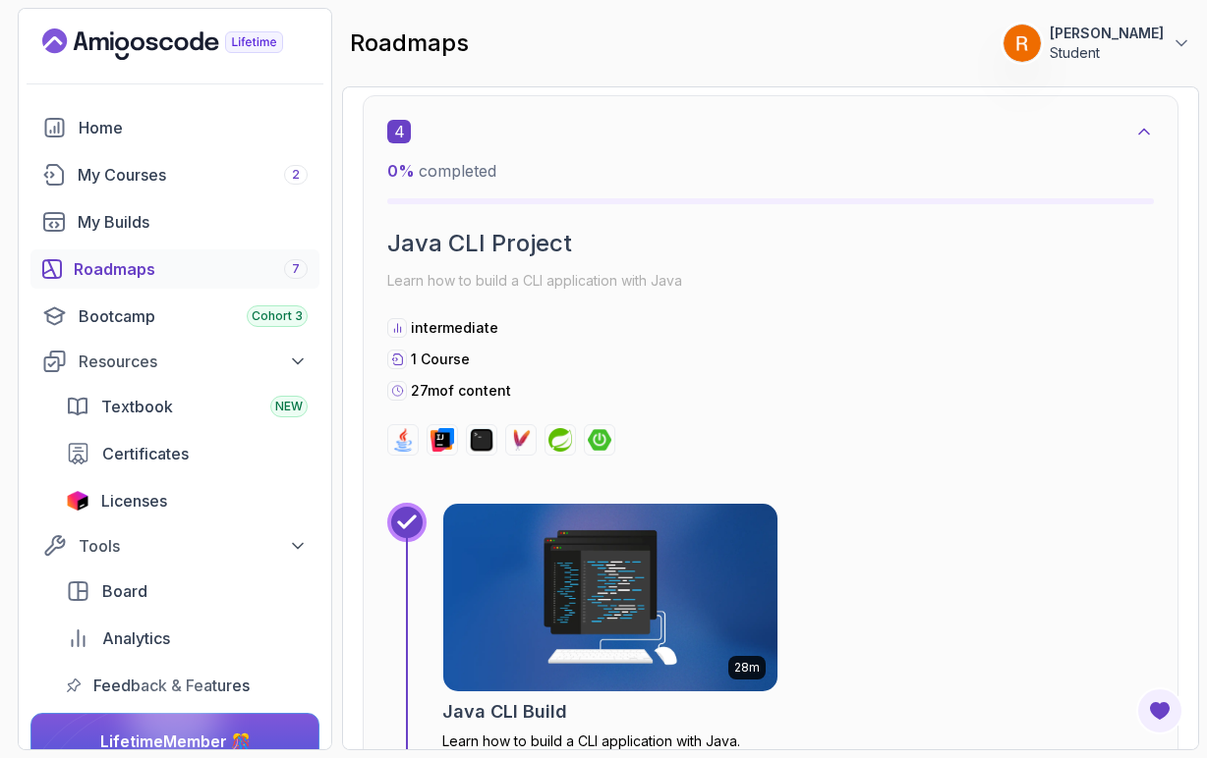
click at [661, 598] on img at bounding box center [610, 597] width 351 height 197
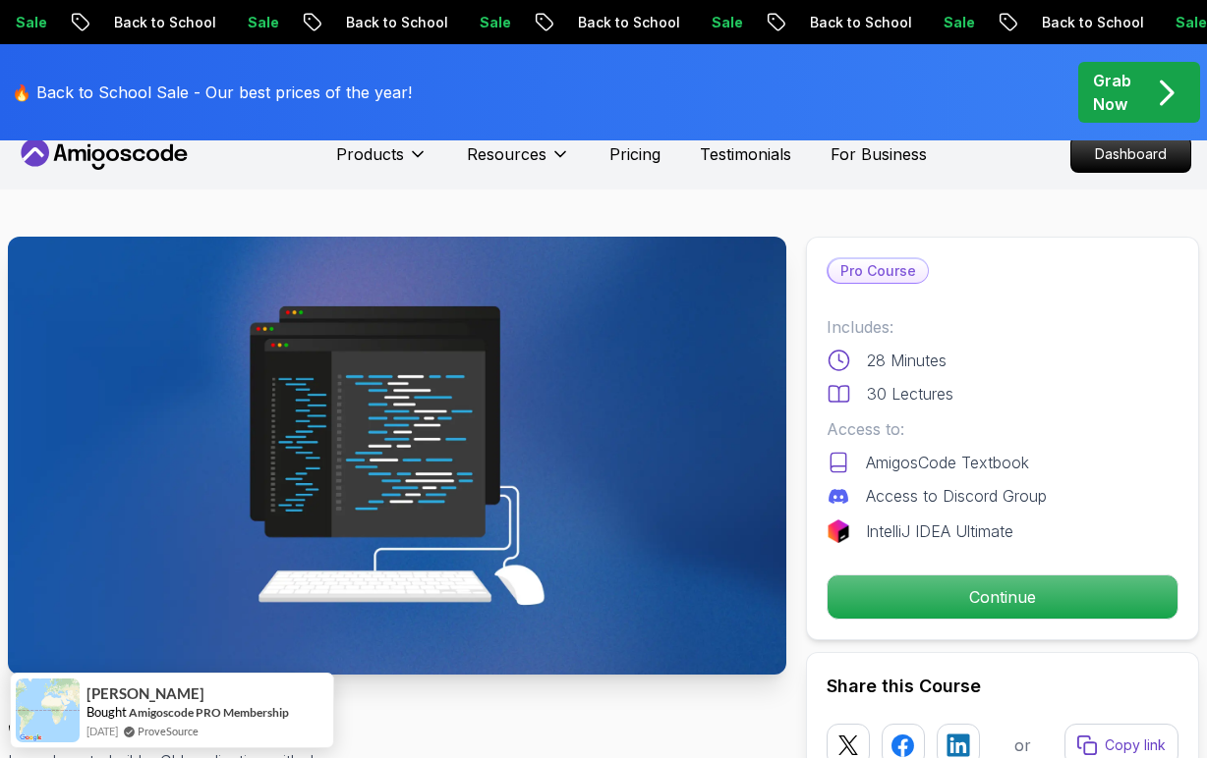
scroll to position [20, 0]
